Goal: Transaction & Acquisition: Purchase product/service

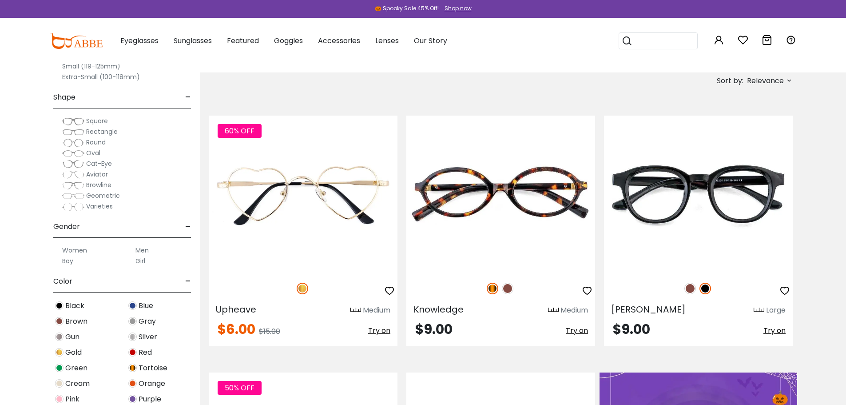
scroll to position [311, 0]
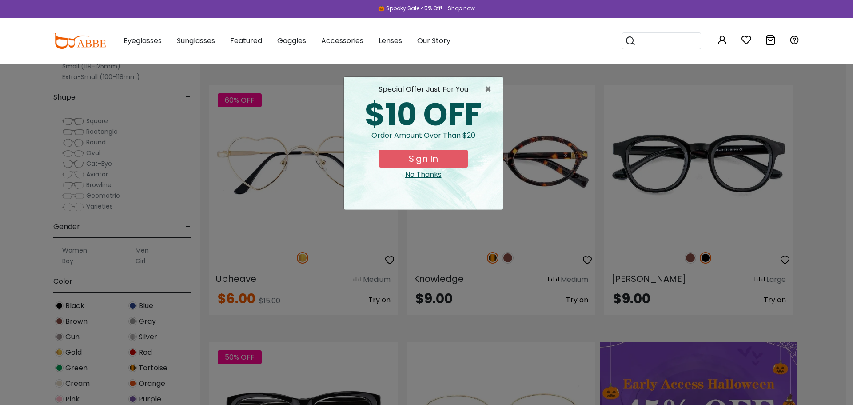
click at [456, 159] on button "Sign In" at bounding box center [423, 159] width 89 height 18
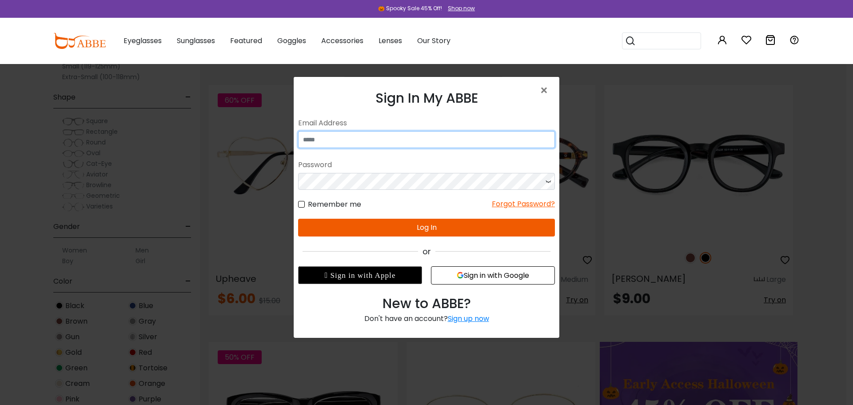
click at [359, 137] on input "email" at bounding box center [426, 139] width 257 height 17
click at [542, 90] on span "×" at bounding box center [545, 90] width 13 height 19
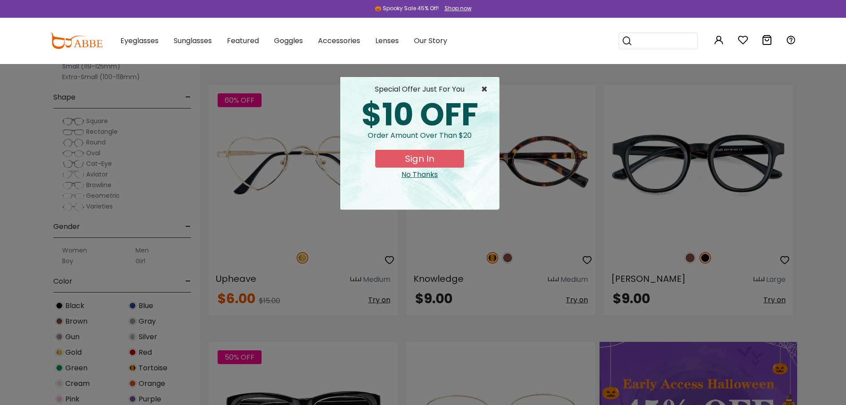
click at [481, 85] on span "×" at bounding box center [486, 89] width 11 height 11
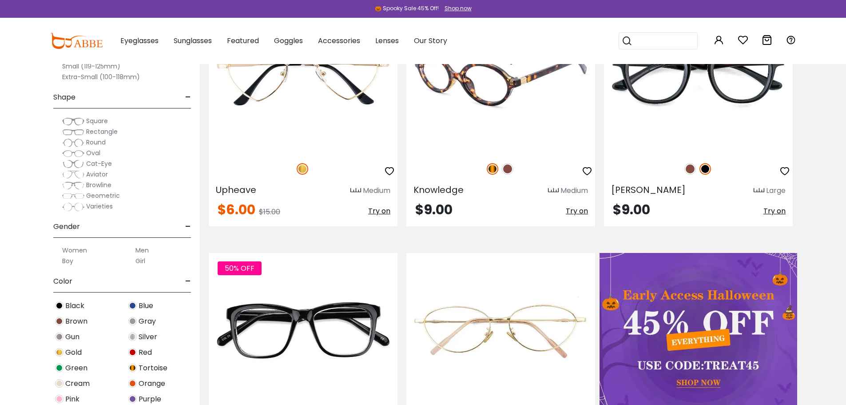
scroll to position [444, 0]
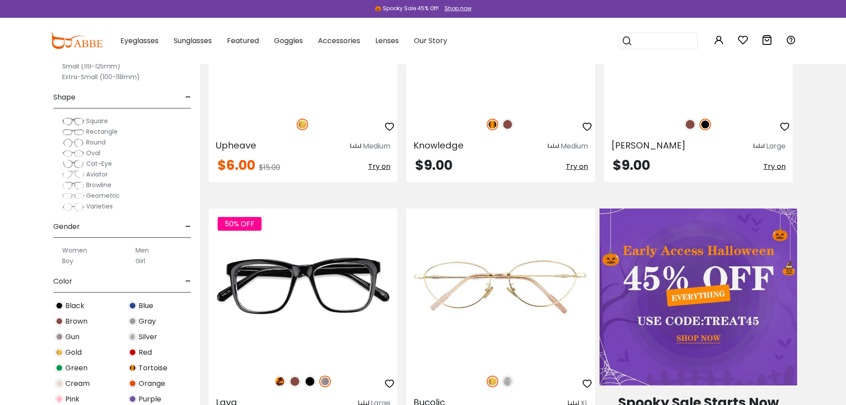
click at [79, 249] on label "Women" at bounding box center [74, 250] width 25 height 11
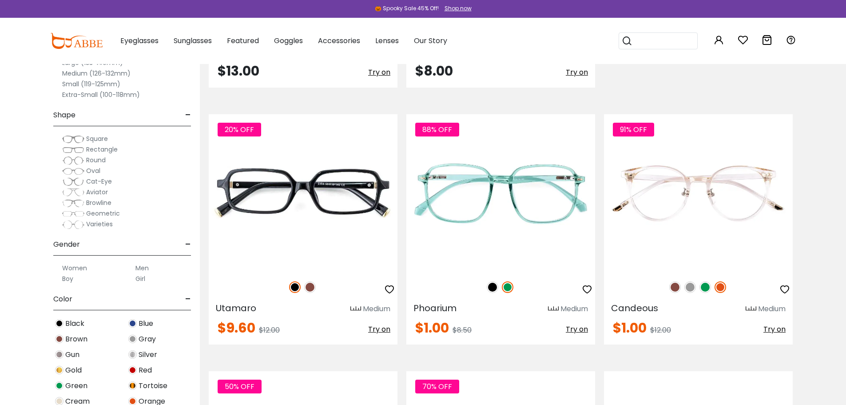
scroll to position [1332, 0]
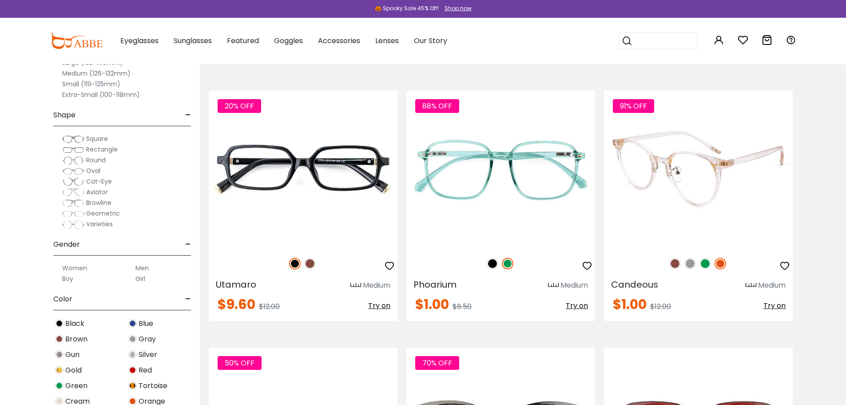
click at [690, 226] on img at bounding box center [698, 169] width 189 height 157
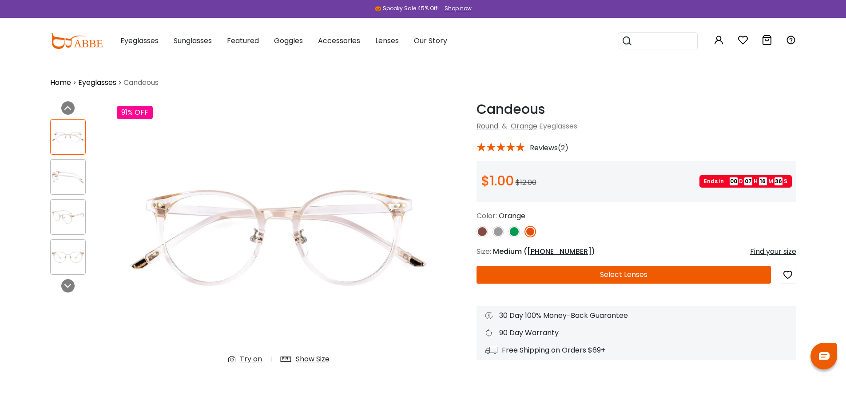
click at [639, 276] on button "Select Lenses" at bounding box center [623, 275] width 294 height 18
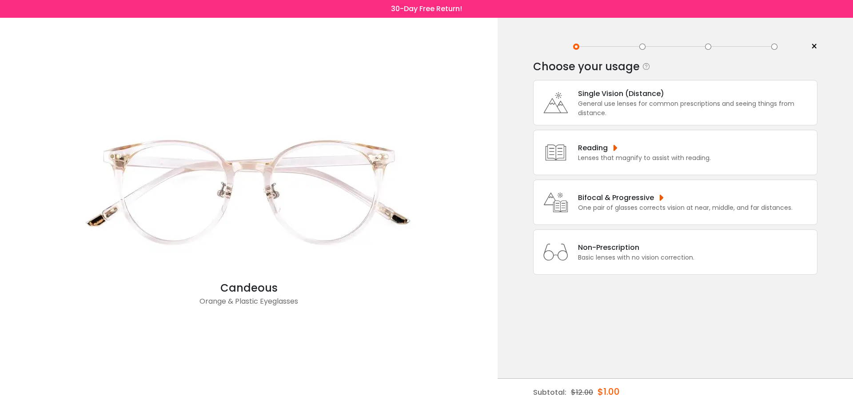
click at [614, 251] on div "Non-Prescription" at bounding box center [636, 247] width 116 height 11
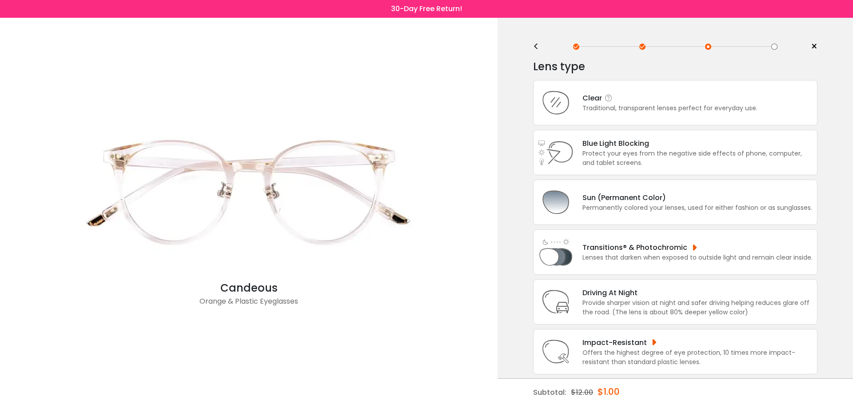
click at [614, 112] on div "Traditional, transparent lenses perfect for everyday use." at bounding box center [669, 107] width 175 height 9
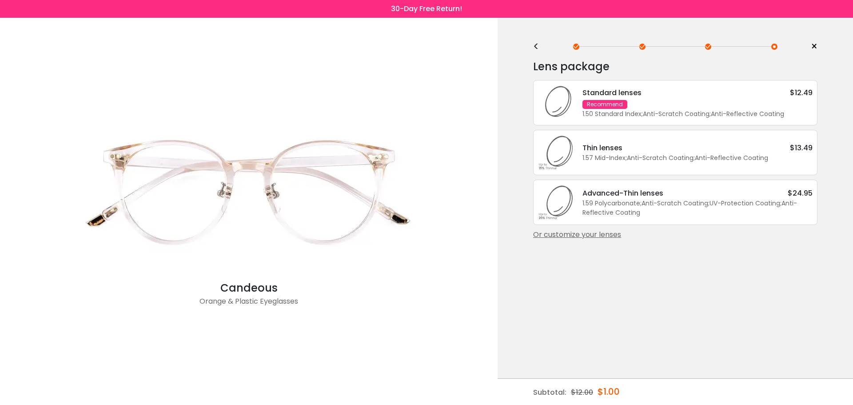
click at [615, 111] on div "1.50 Standard Index ; Anti-Scratch Coating ; Anti-Reflective Coating ;" at bounding box center [697, 113] width 230 height 9
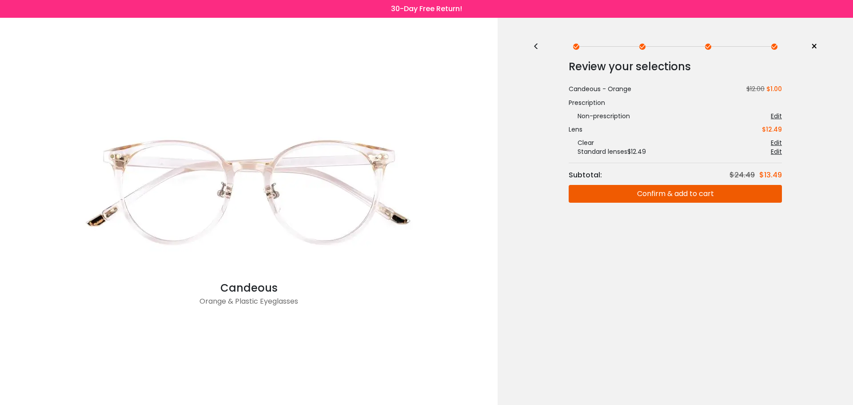
click at [662, 197] on button "Confirm & add to cart" at bounding box center [674, 194] width 213 height 18
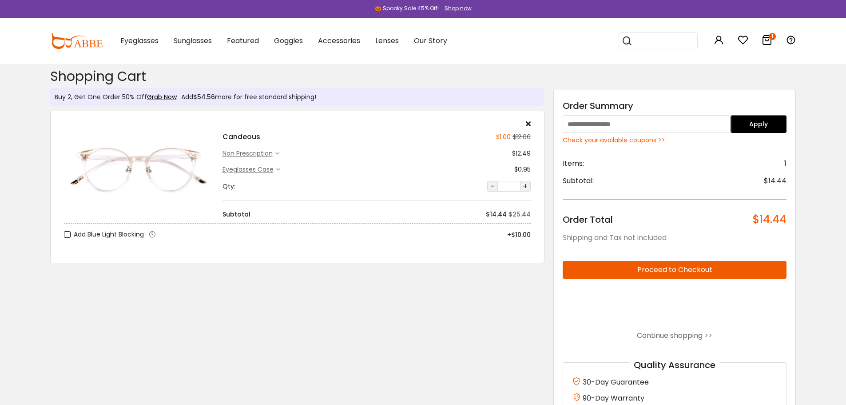
click at [278, 153] on icon at bounding box center [277, 153] width 4 height 4
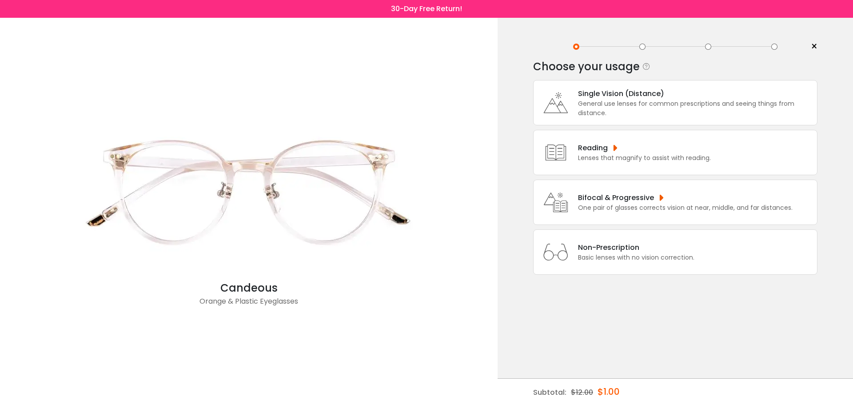
click at [604, 154] on div "Lenses that magnify to assist with reading." at bounding box center [644, 157] width 133 height 9
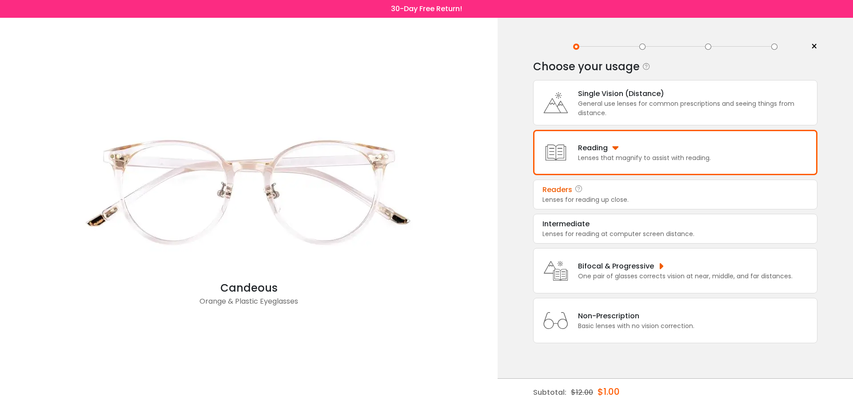
click at [597, 196] on div "Lenses for reading up close." at bounding box center [675, 199] width 266 height 9
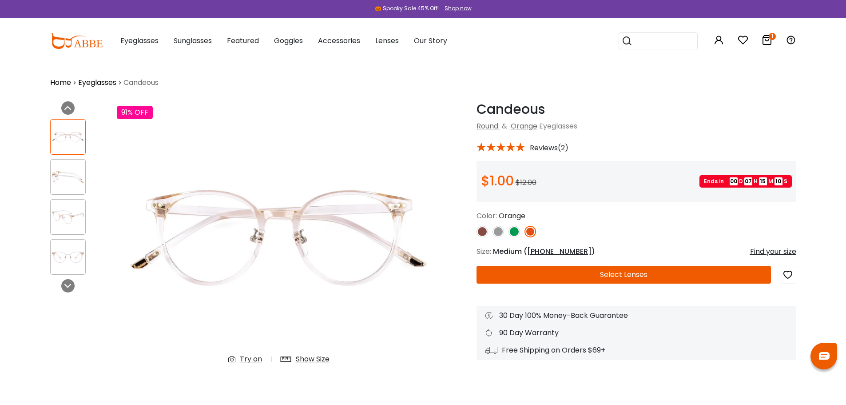
click at [631, 276] on button "Select Lenses" at bounding box center [623, 275] width 294 height 18
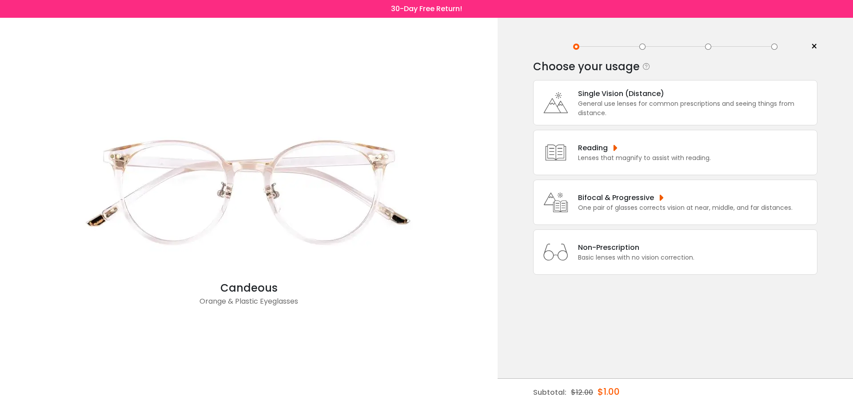
click at [598, 155] on div "Lenses that magnify to assist with reading." at bounding box center [644, 157] width 133 height 9
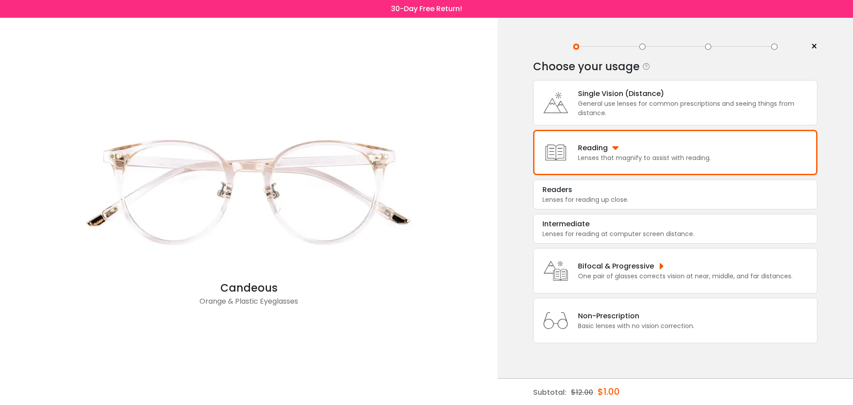
click at [592, 154] on div "Lenses that magnify to assist with reading." at bounding box center [644, 157] width 133 height 9
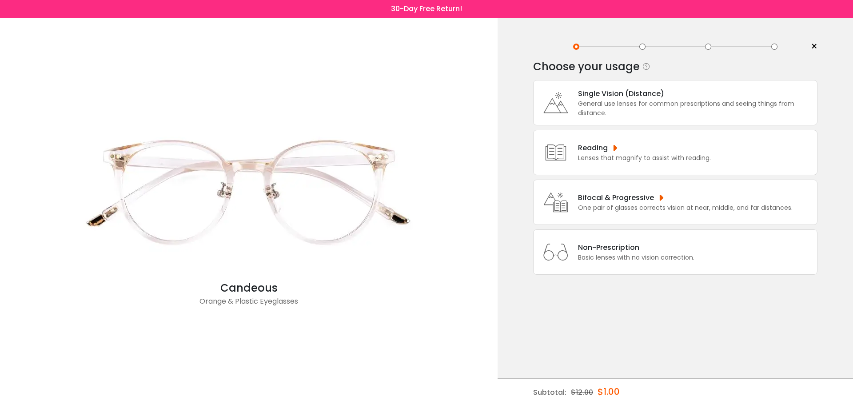
click at [592, 154] on div "Lenses that magnify to assist with reading." at bounding box center [644, 157] width 133 height 9
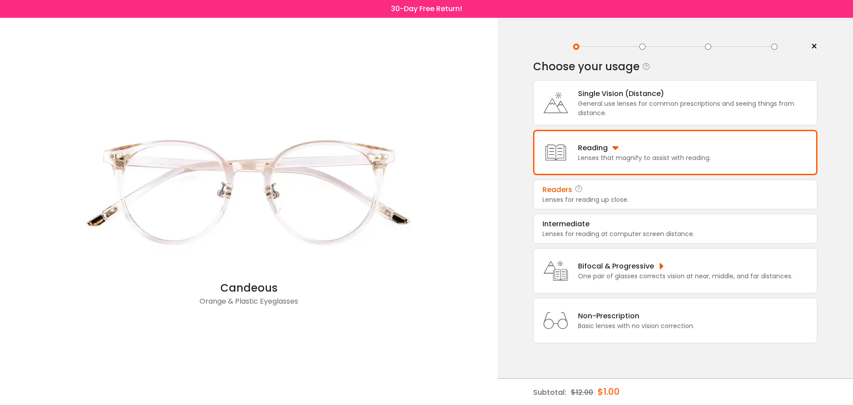
click at [556, 200] on div "Lenses for reading up close." at bounding box center [675, 199] width 266 height 9
